Goal: Information Seeking & Learning: Find specific fact

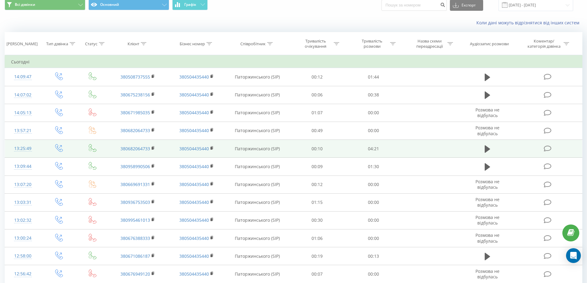
scroll to position [15, 0]
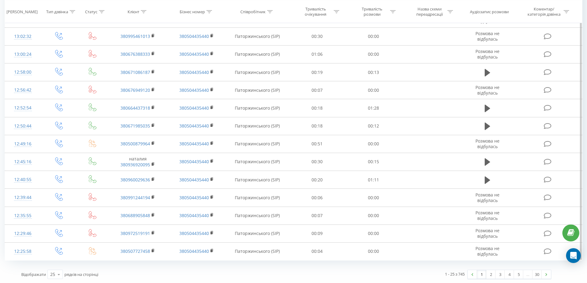
scroll to position [280, 0]
click at [58, 272] on icon at bounding box center [58, 274] width 9 height 12
click at [59, 265] on div "100" at bounding box center [55, 264] width 15 height 9
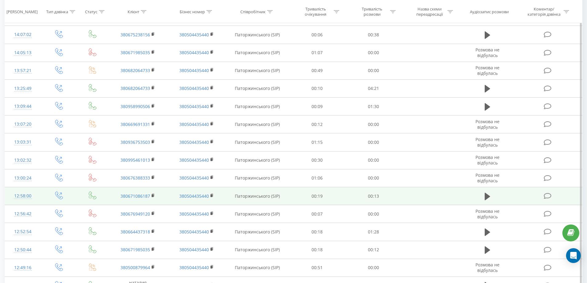
scroll to position [126, 0]
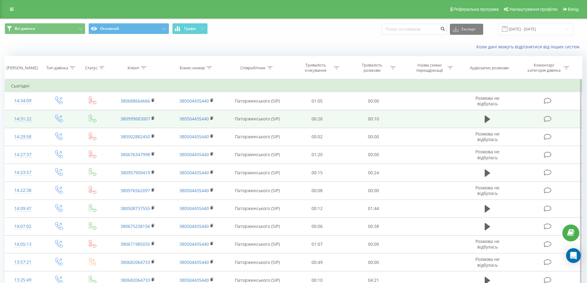
click at [92, 122] on span at bounding box center [93, 121] width 8 height 6
drag, startPoint x: 119, startPoint y: 118, endPoint x: 149, endPoint y: 119, distance: 29.9
click at [149, 119] on td "380999683007" at bounding box center [137, 119] width 58 height 18
copy link "380999683007"
drag, startPoint x: 134, startPoint y: 119, endPoint x: 128, endPoint y: 119, distance: 5.8
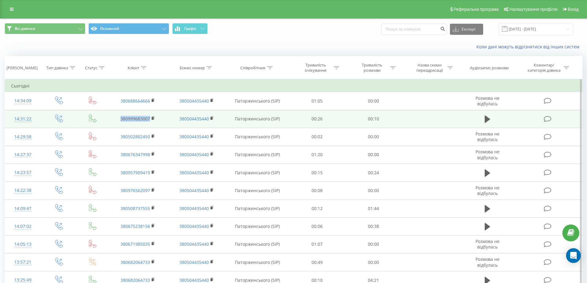
copy link "380999683007"
